Goal: Book appointment/travel/reservation

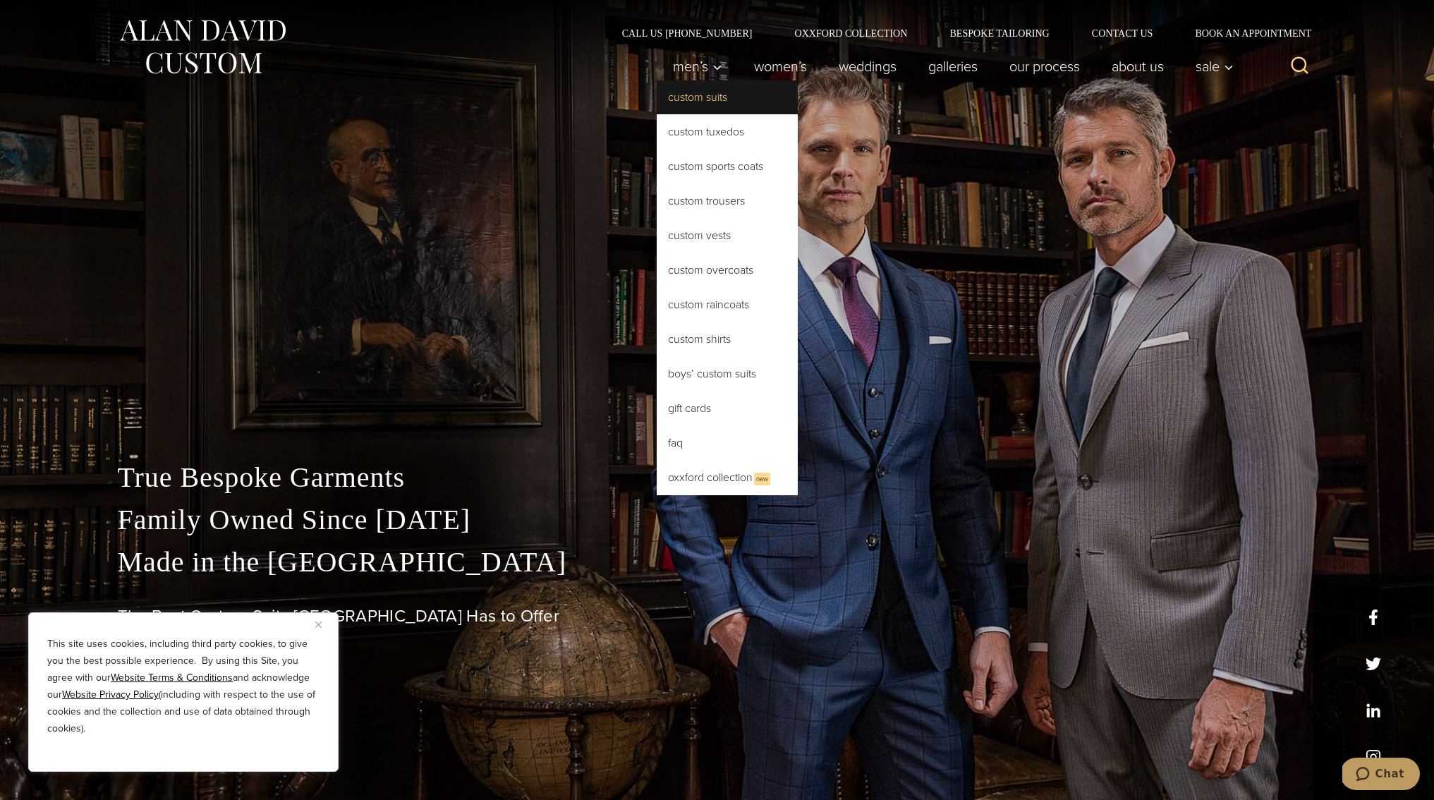
click at [711, 98] on link "Custom Suits" at bounding box center [727, 97] width 141 height 34
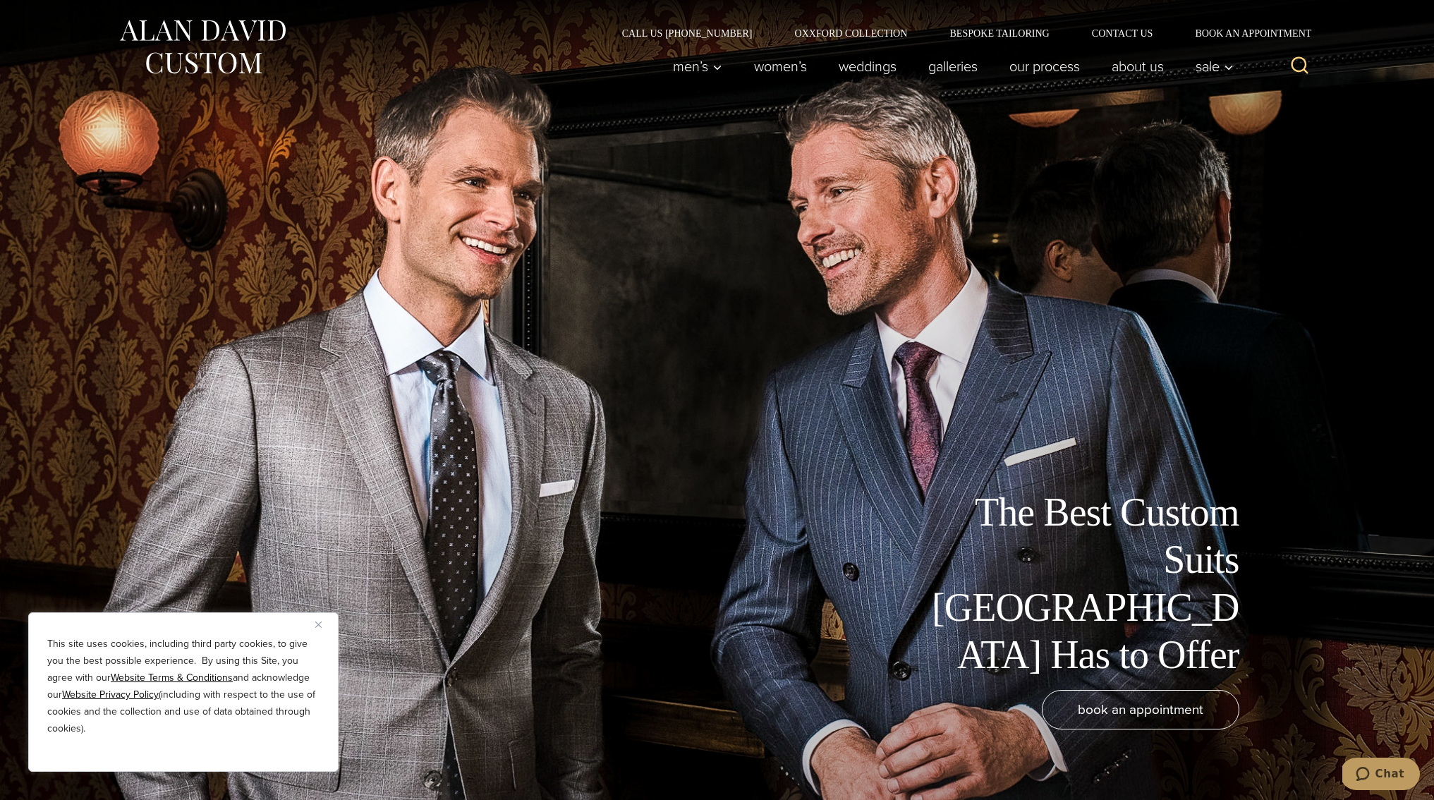
click at [321, 620] on button "Close" at bounding box center [323, 624] width 17 height 17
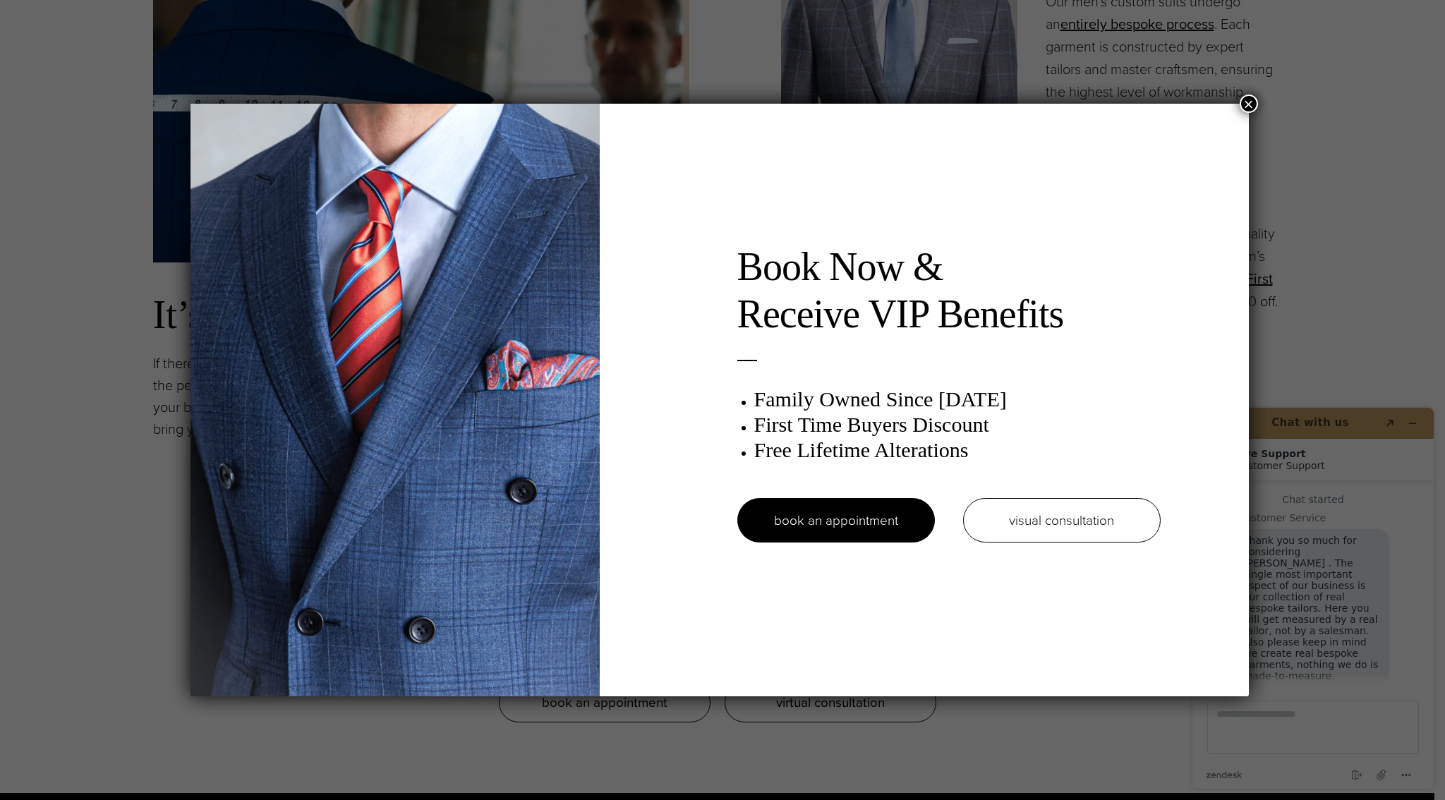
click at [870, 542] on div "Book Now & Receive VIP Benefits Family Owned Since [DATE] First Time Buyers Dis…" at bounding box center [948, 399] width 451 height 313
click at [880, 516] on link "book an appointment" at bounding box center [836, 520] width 198 height 44
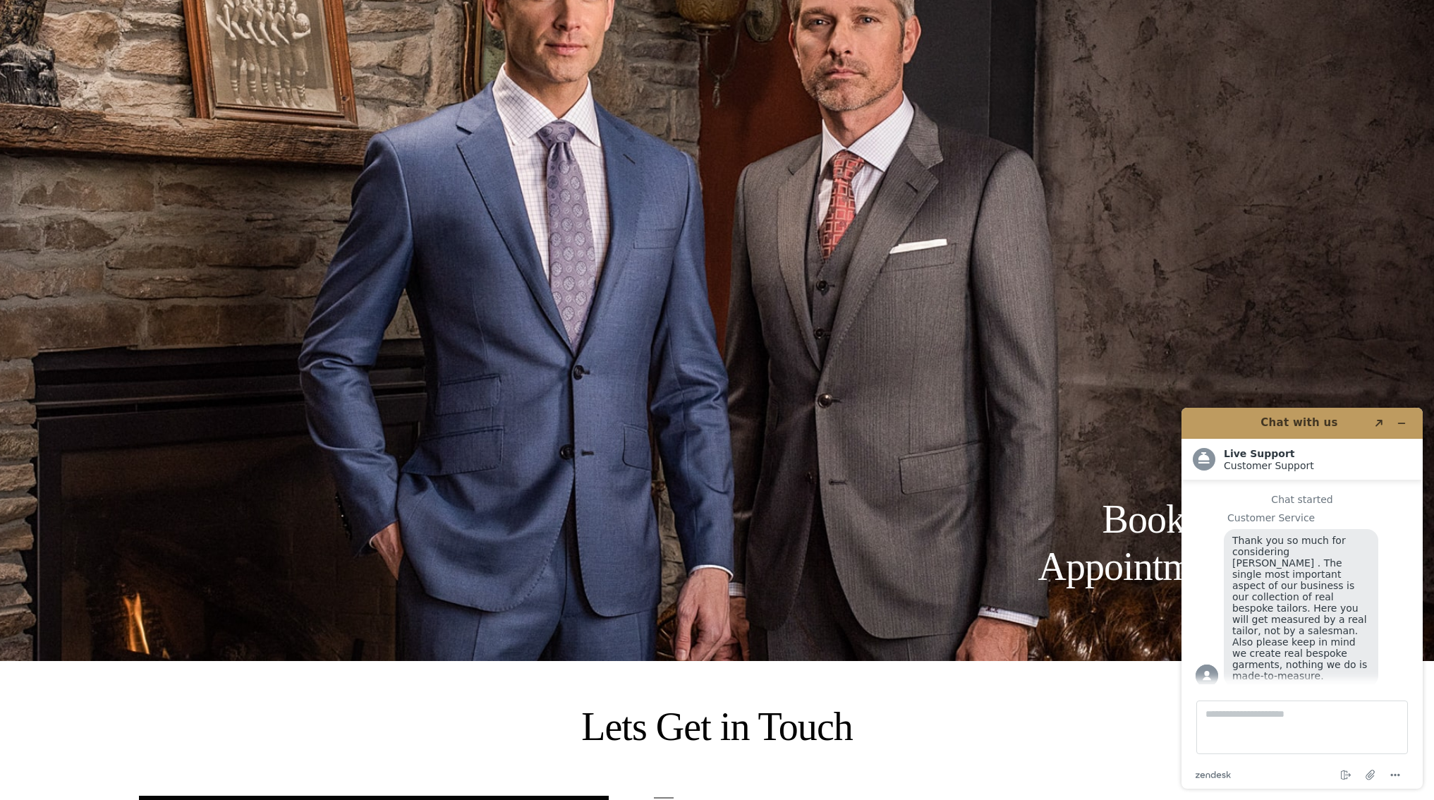
scroll to position [110, 0]
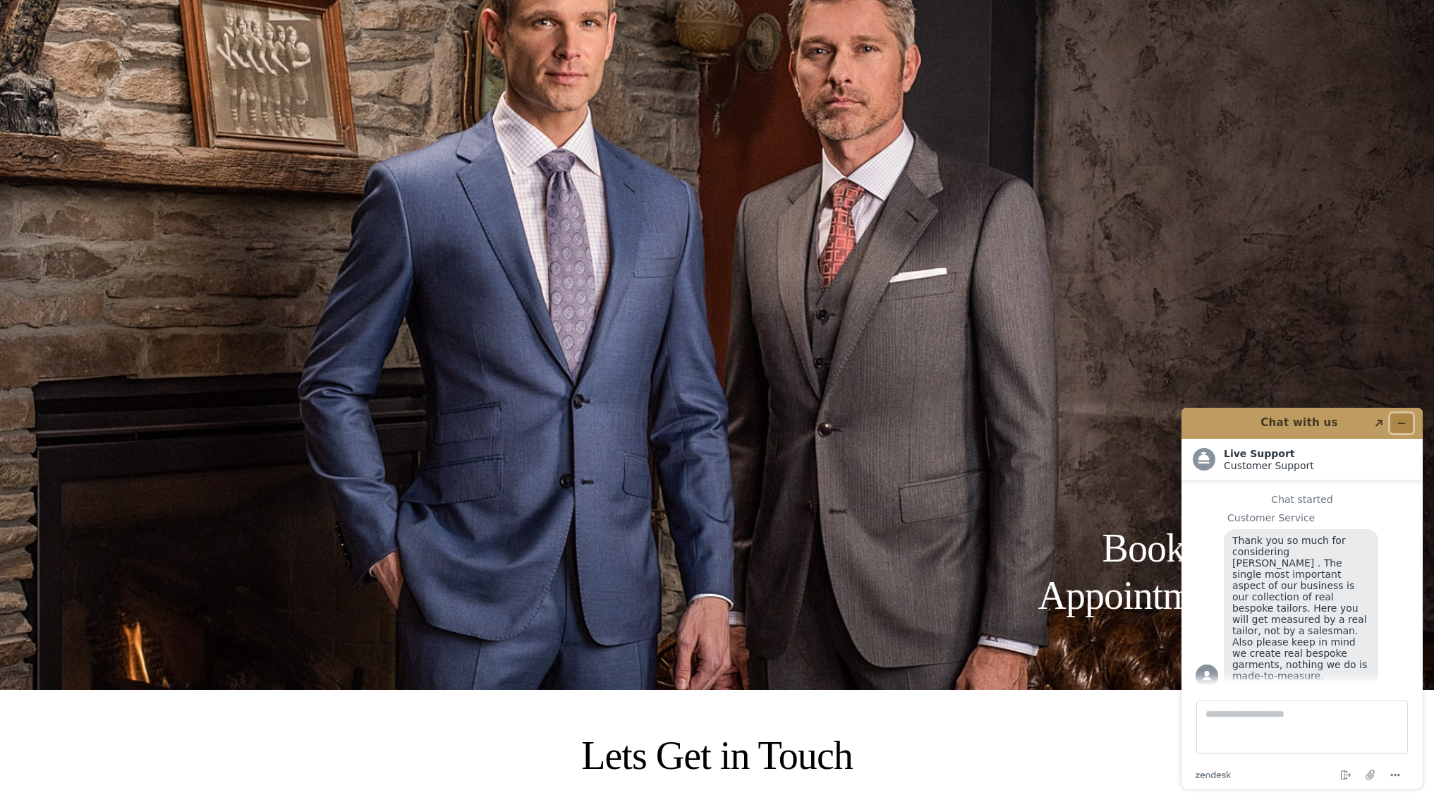
click at [1395, 427] on button "Minimize widget" at bounding box center [1401, 423] width 23 height 20
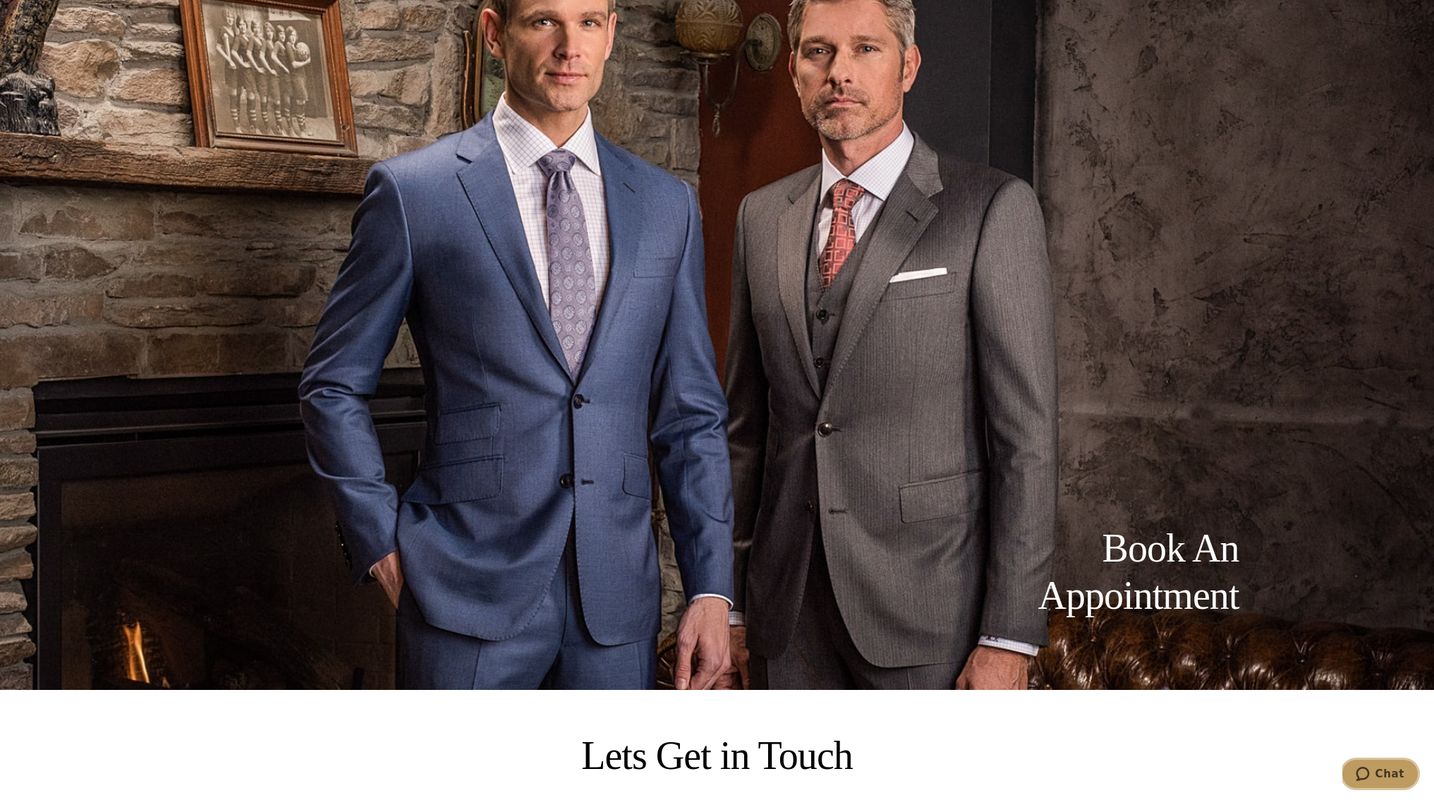
scroll to position [0, 0]
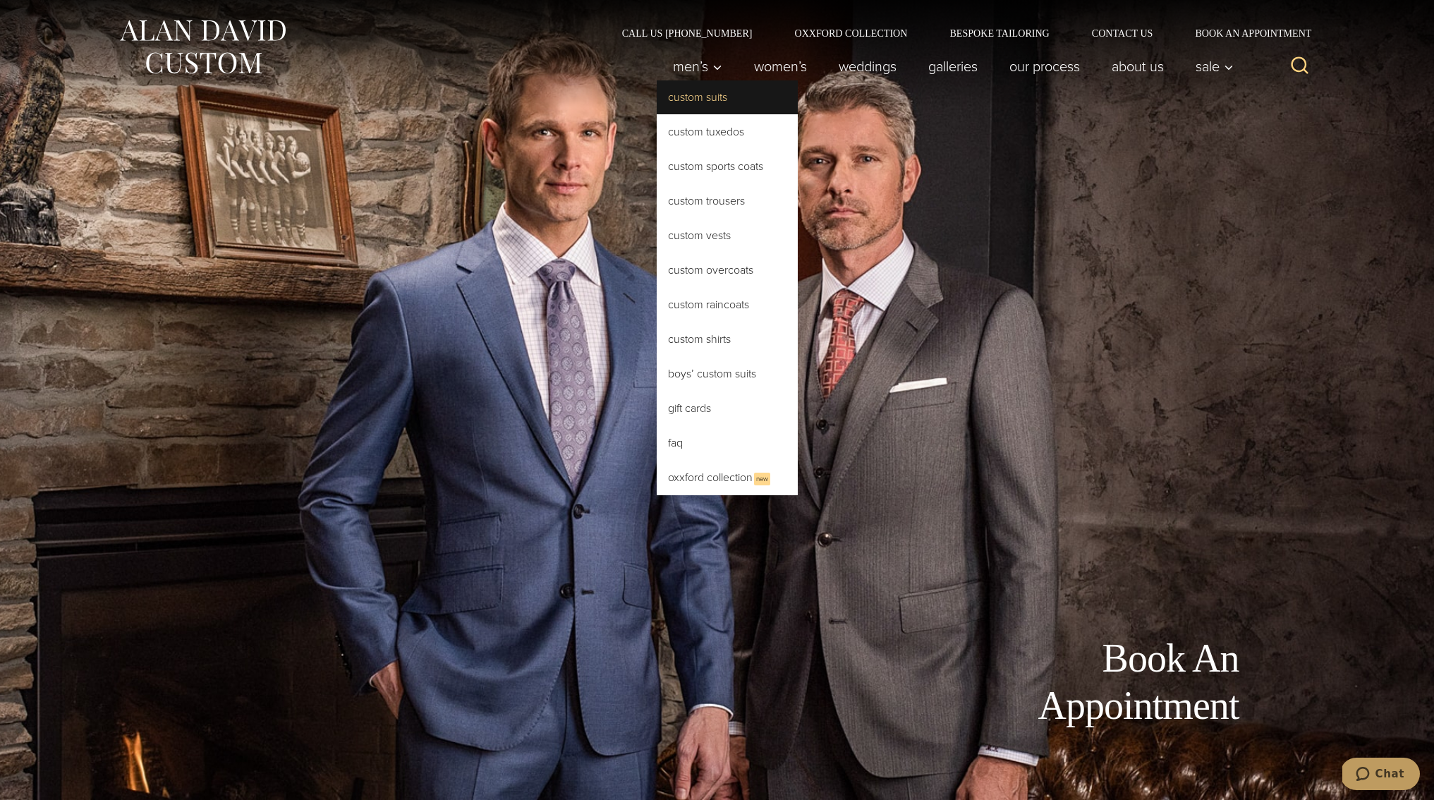
click at [708, 103] on link "Custom Suits" at bounding box center [727, 97] width 141 height 34
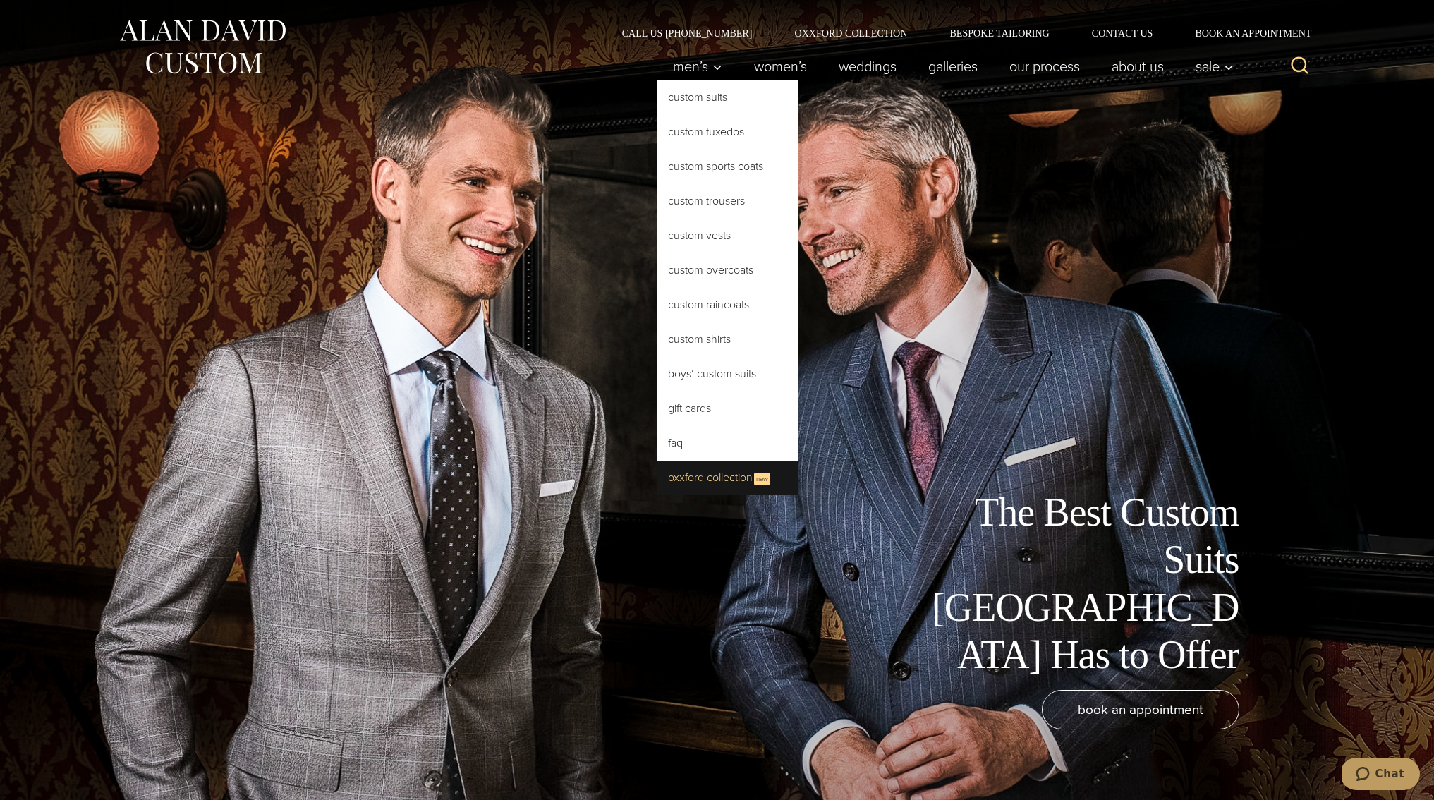
click at [726, 475] on link "Oxxford Collection New" at bounding box center [727, 478] width 141 height 35
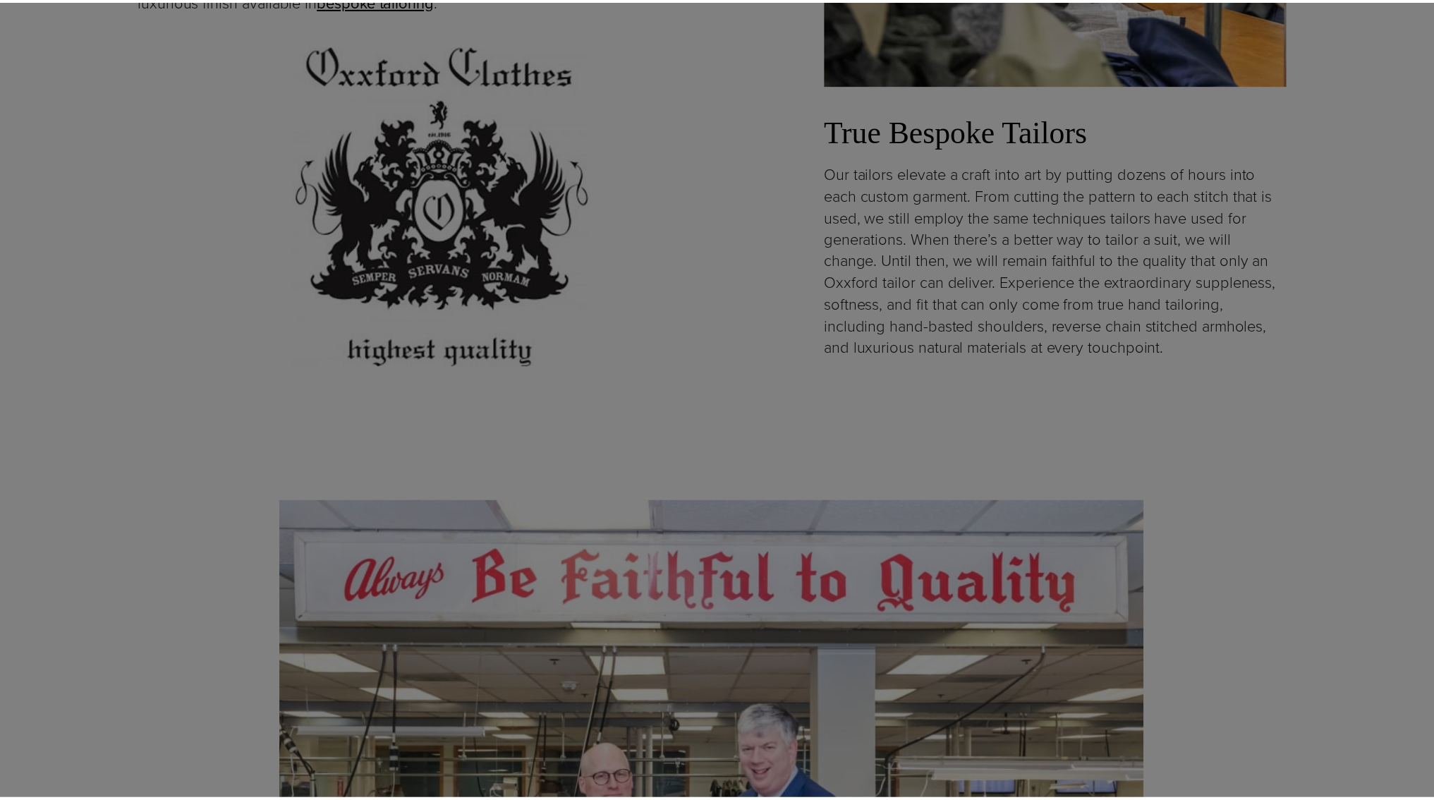
scroll to position [14, 0]
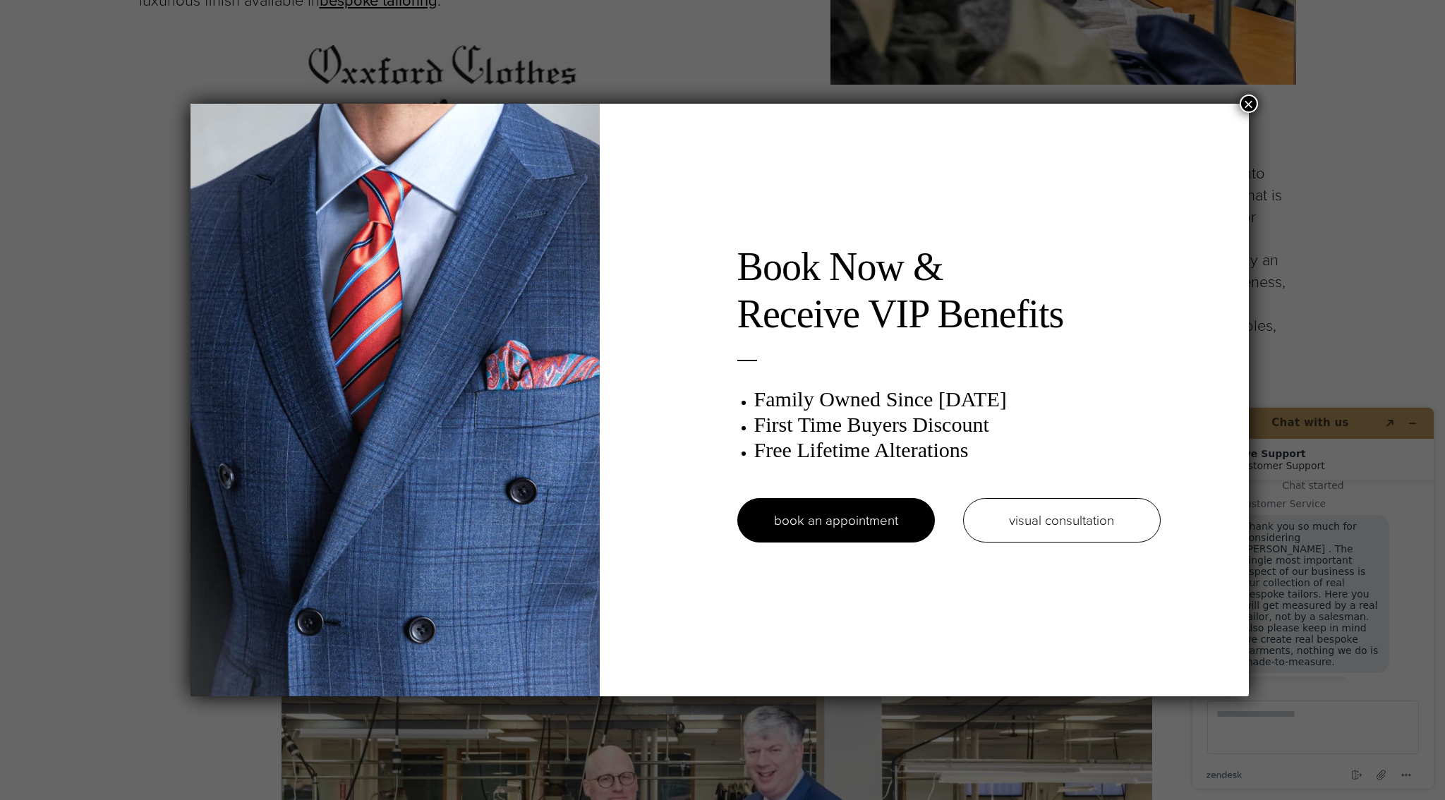
click at [1247, 95] on button "×" at bounding box center [1248, 104] width 18 height 18
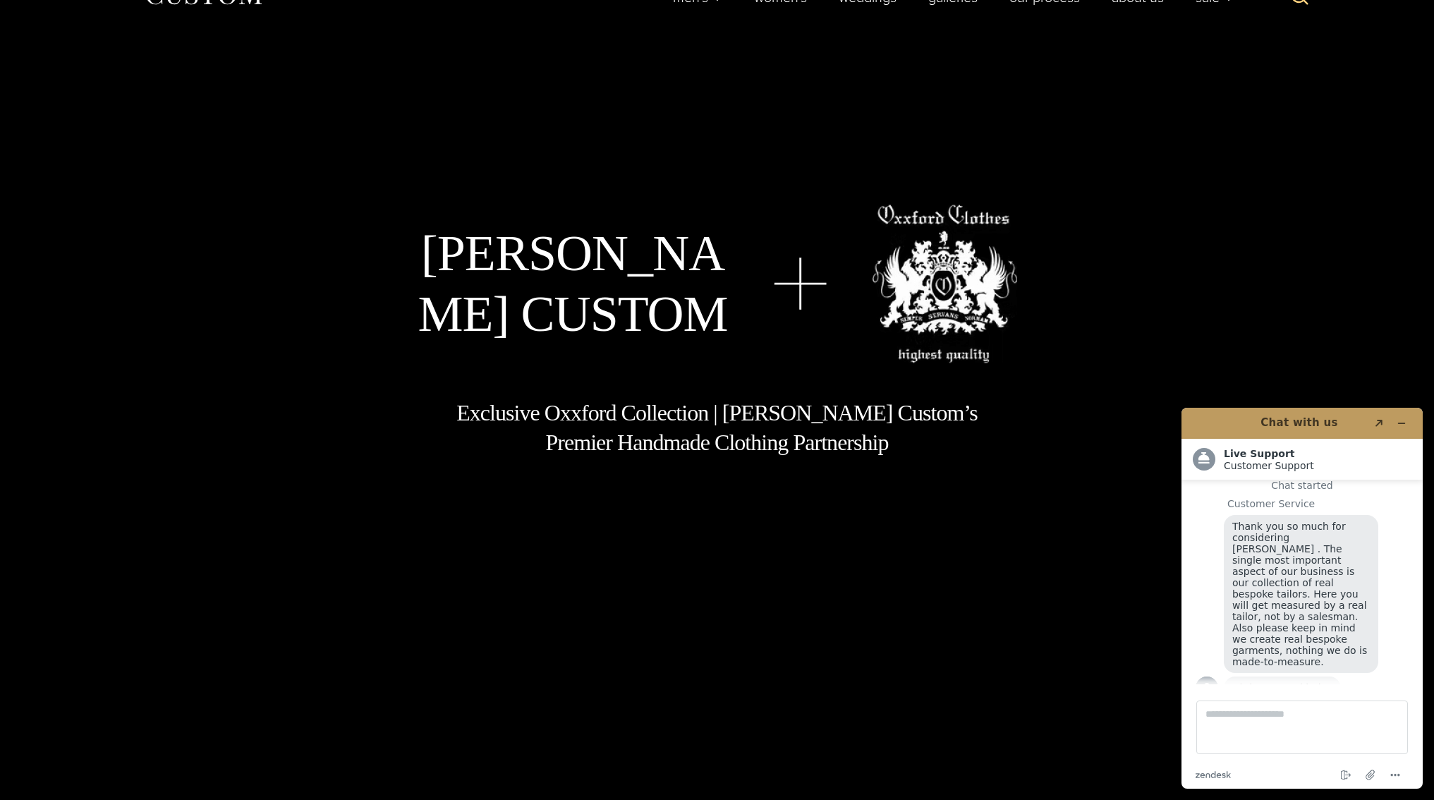
scroll to position [0, 0]
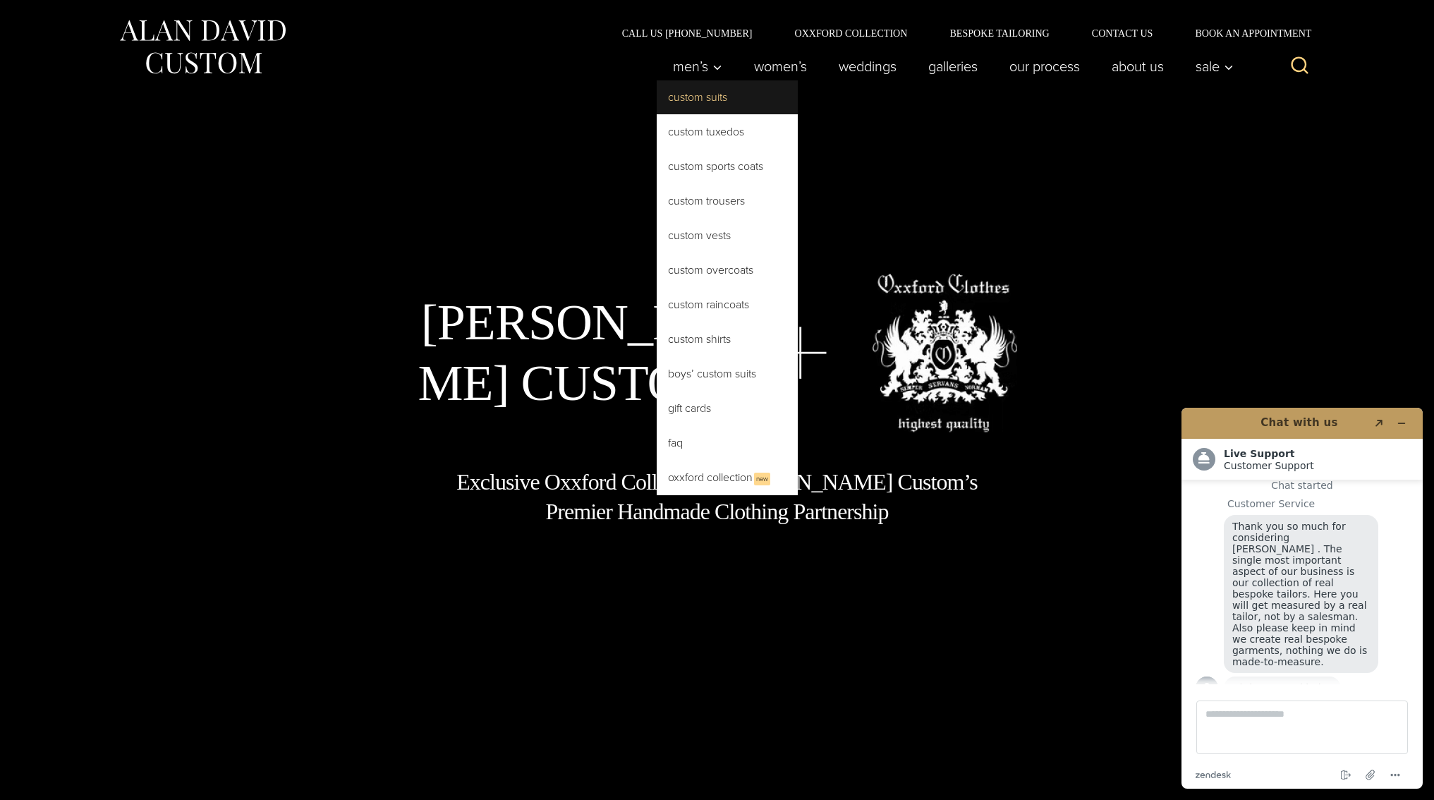
click at [679, 100] on link "Custom Suits" at bounding box center [727, 97] width 141 height 34
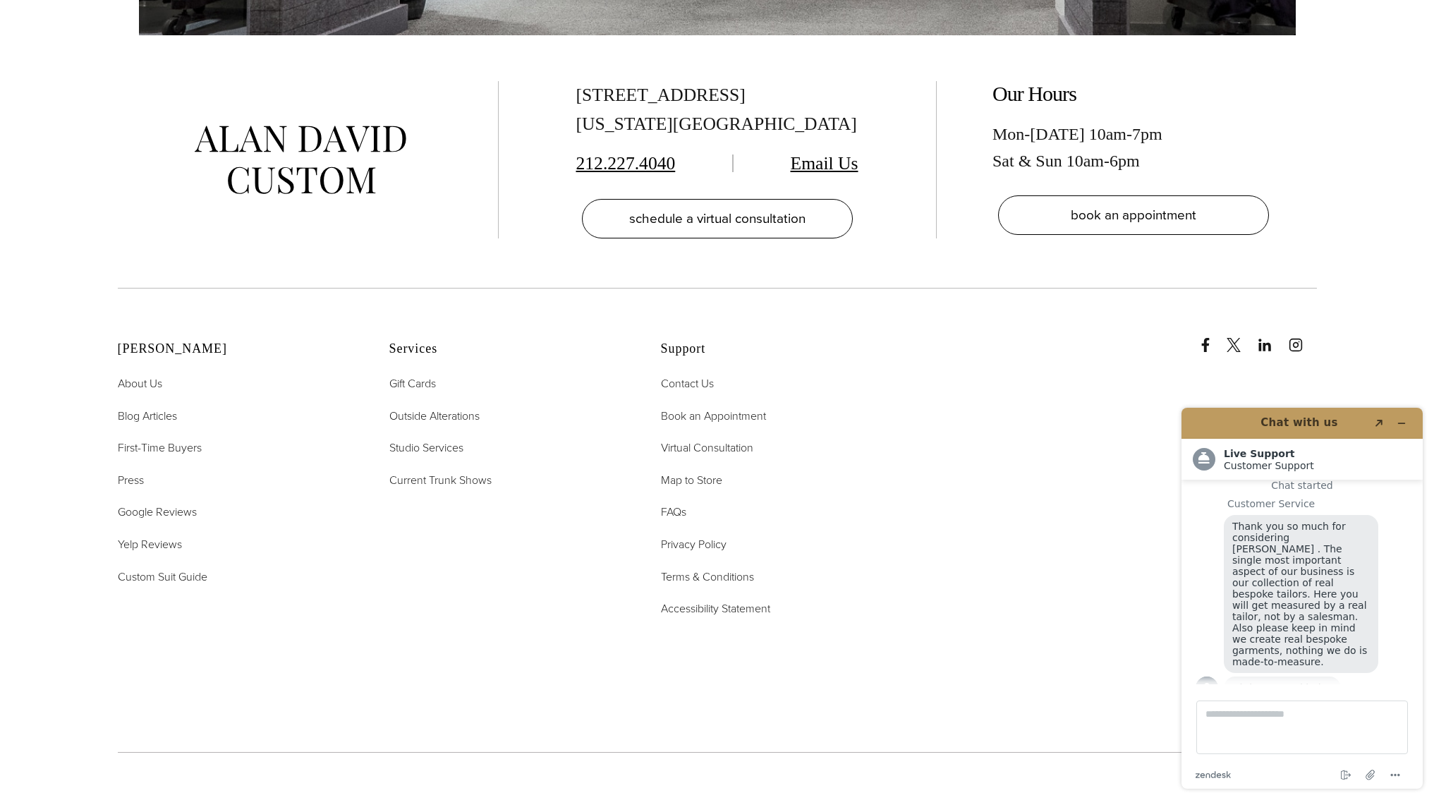
scroll to position [9795, 0]
